Goal: Information Seeking & Learning: Learn about a topic

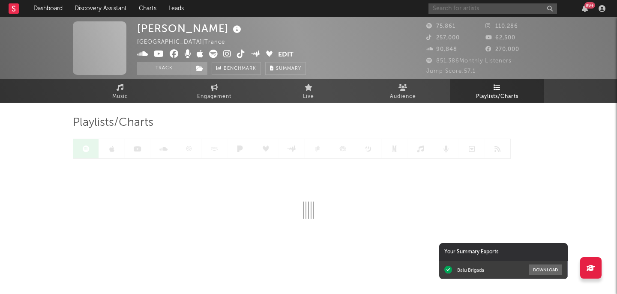
click at [461, 5] on input "text" at bounding box center [492, 8] width 128 height 11
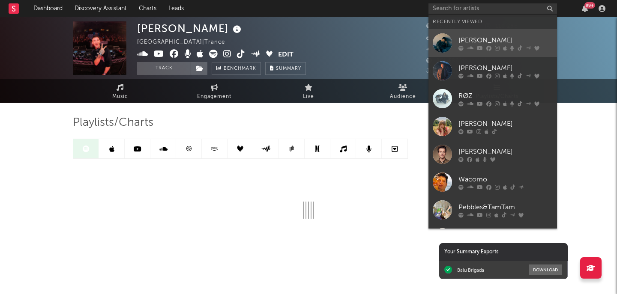
click at [469, 32] on link "[PERSON_NAME]" at bounding box center [492, 43] width 128 height 28
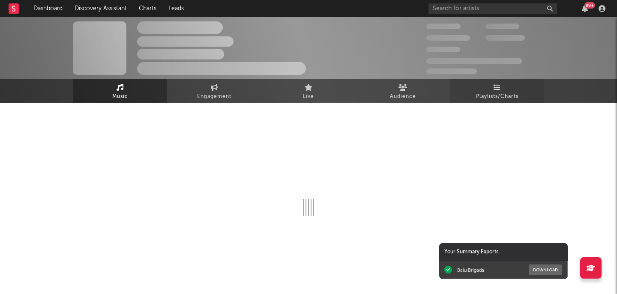
click at [477, 87] on link "Playlists/Charts" at bounding box center [497, 91] width 94 height 24
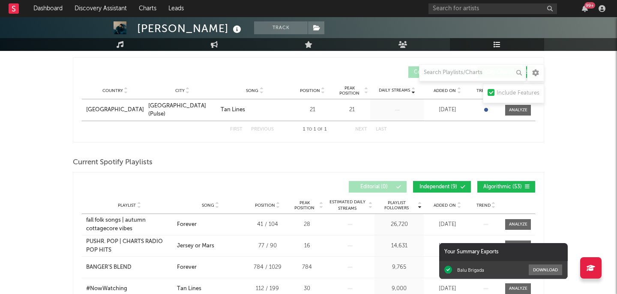
scroll to position [182, 0]
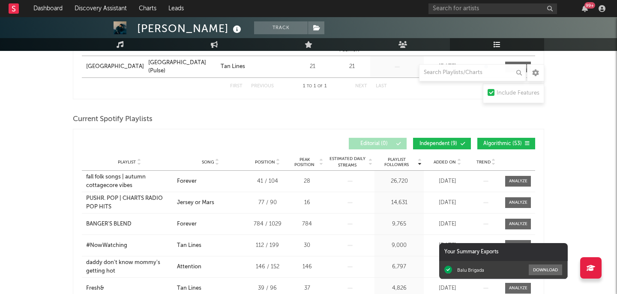
click at [437, 161] on span "Added On" at bounding box center [444, 162] width 22 height 5
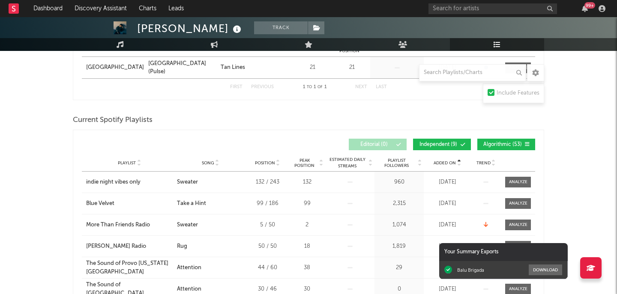
scroll to position [179, 0]
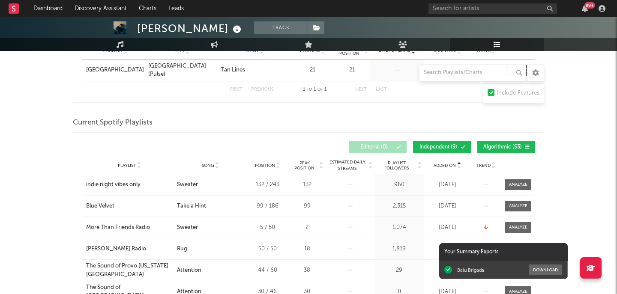
click at [456, 164] on div at bounding box center [458, 165] width 5 height 6
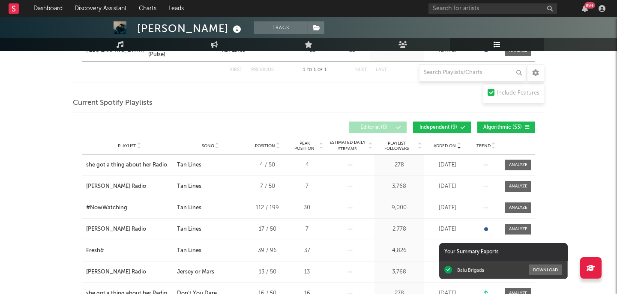
scroll to position [205, 0]
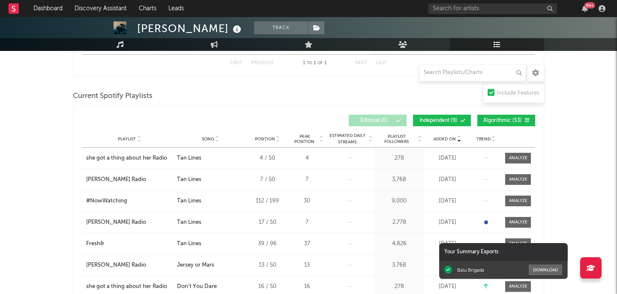
click at [487, 119] on span "Algorithmic ( 53 )" at bounding box center [502, 120] width 39 height 5
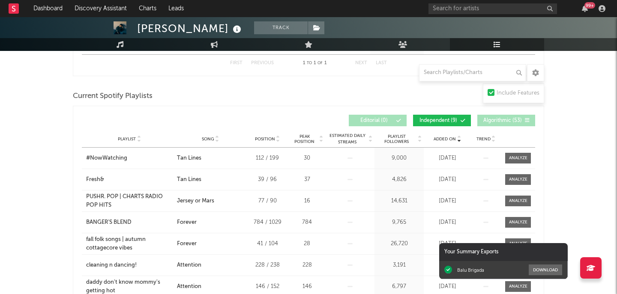
click at [454, 119] on span "Independent ( 9 )" at bounding box center [437, 120] width 39 height 5
